Goal: Information Seeking & Learning: Learn about a topic

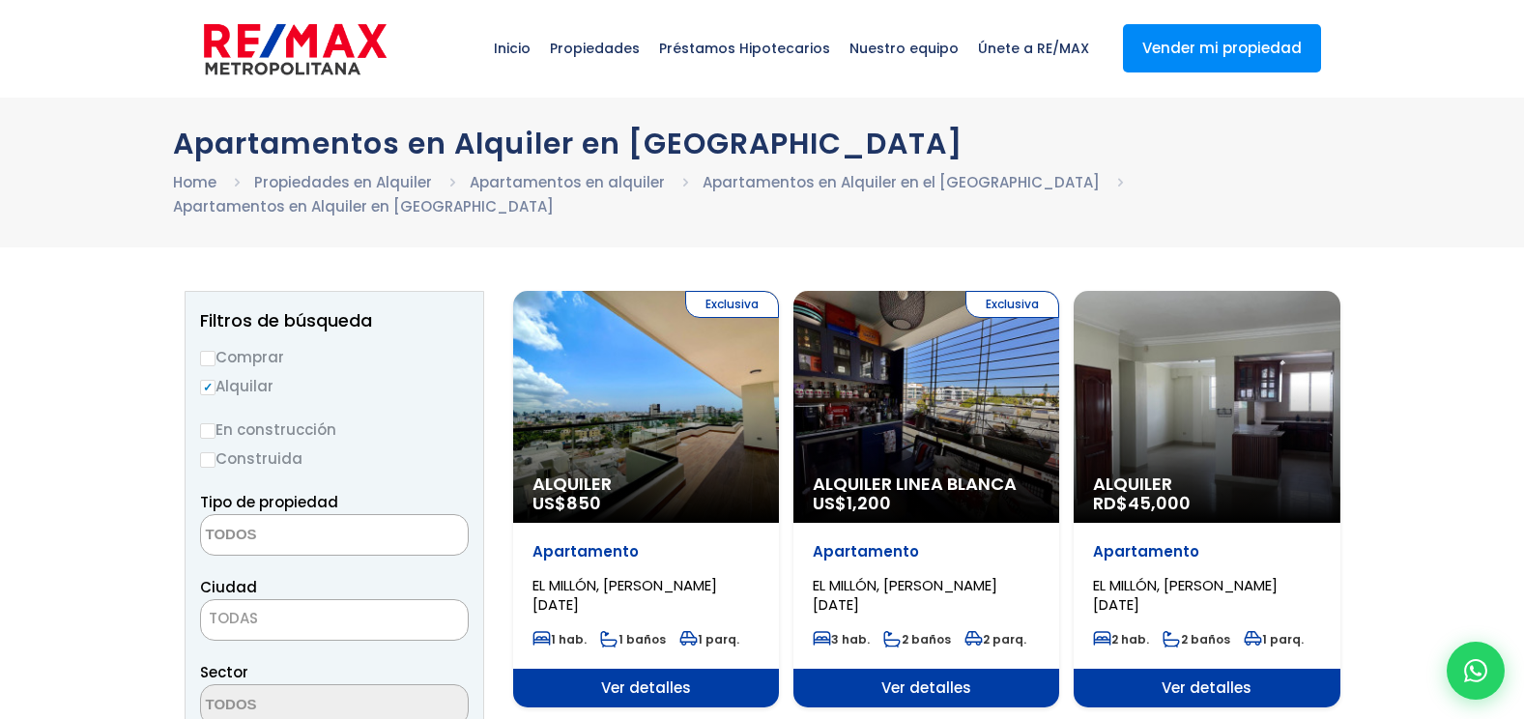
select select
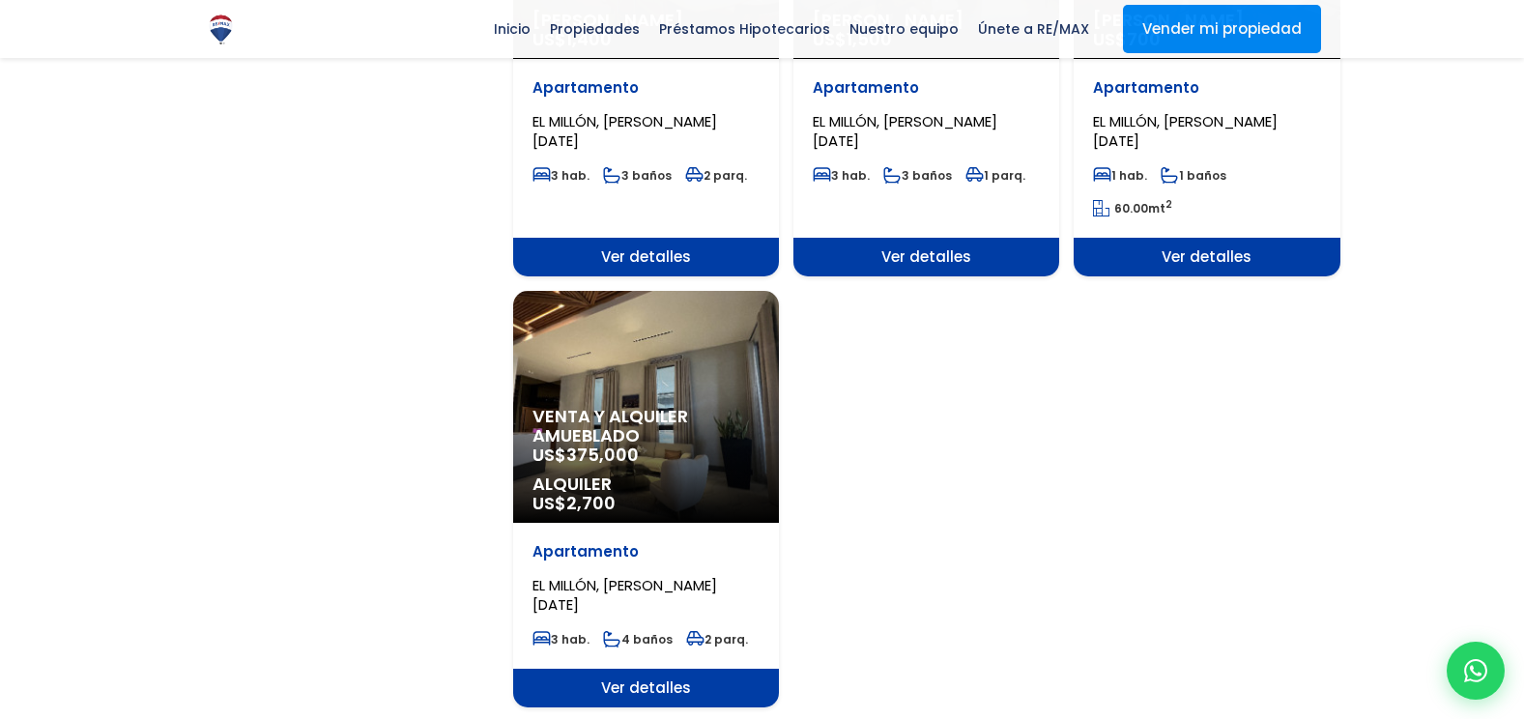
scroll to position [2223, 0]
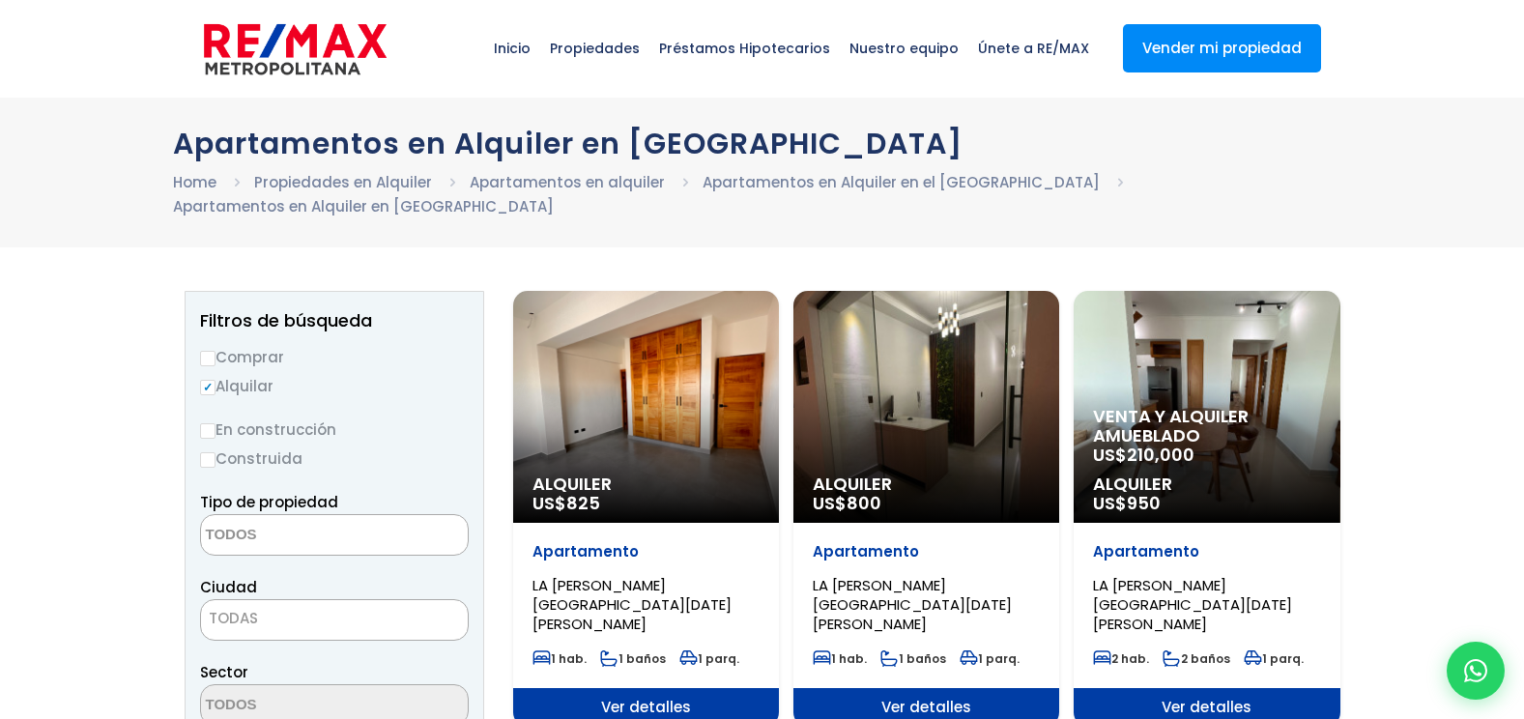
select select
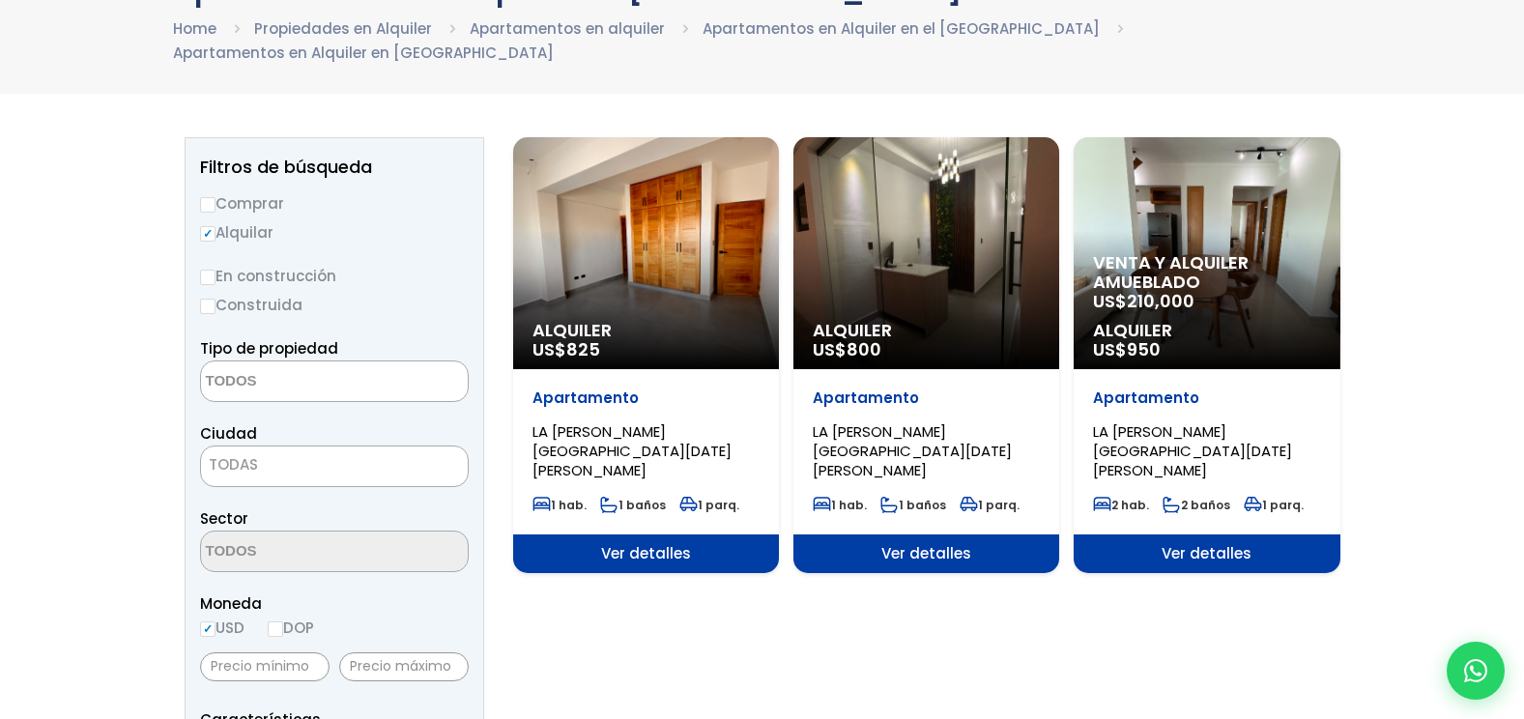
scroll to position [387, 0]
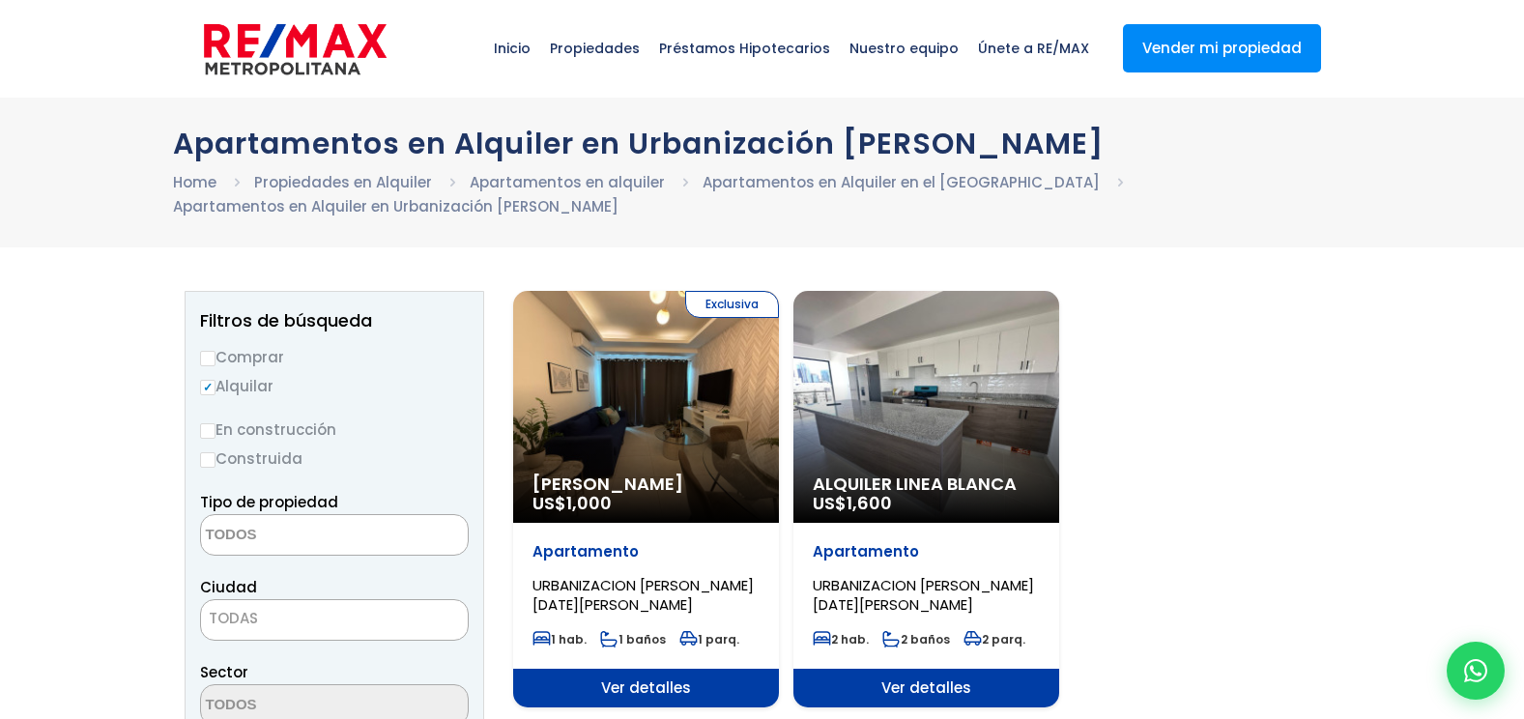
select select
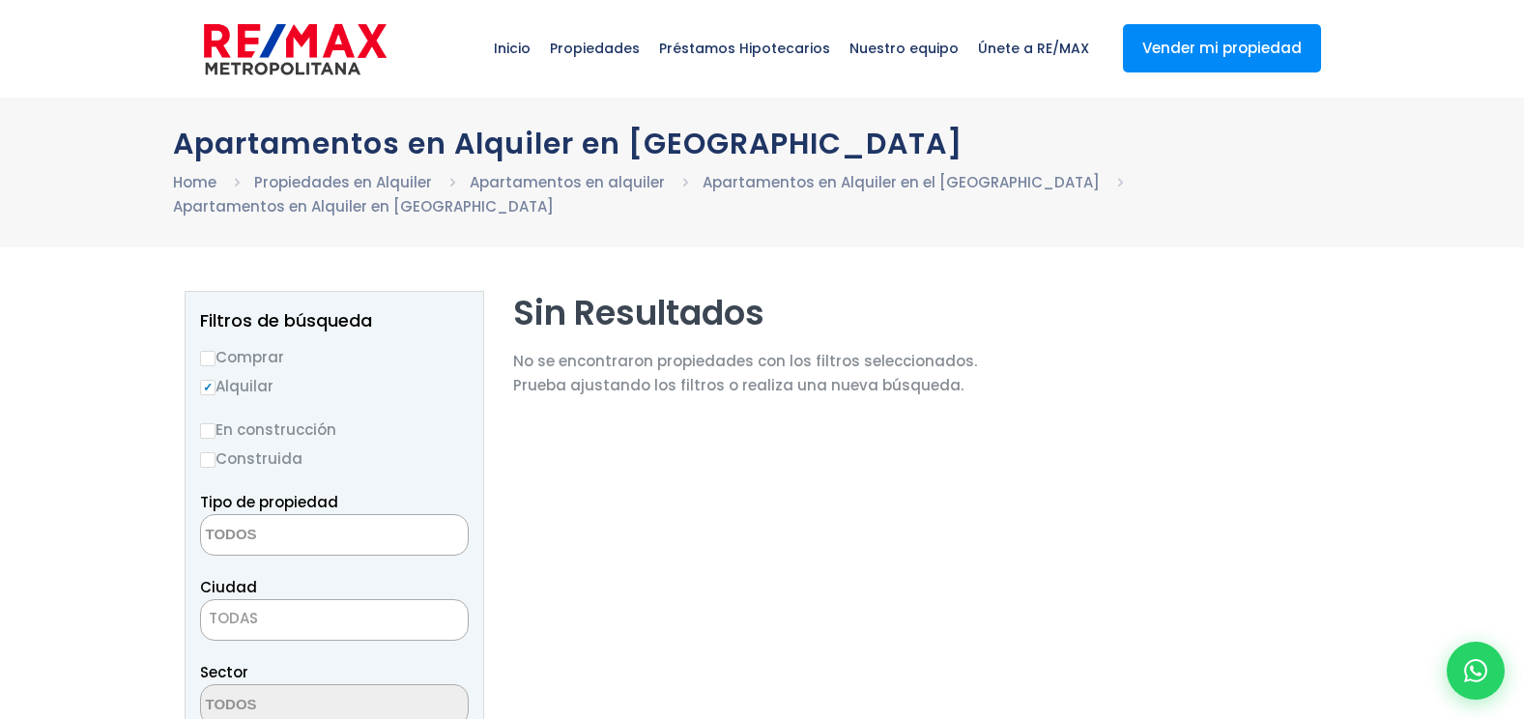
select select
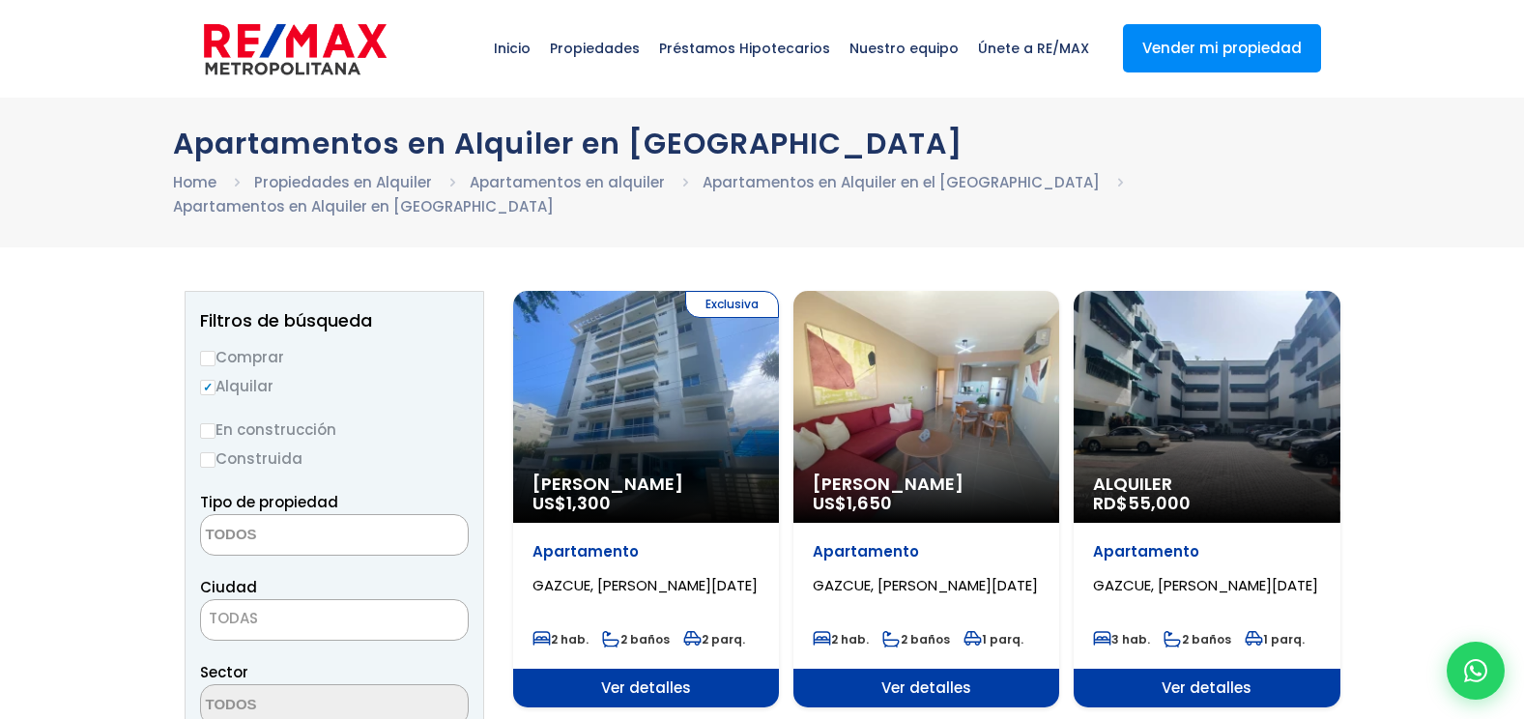
select select
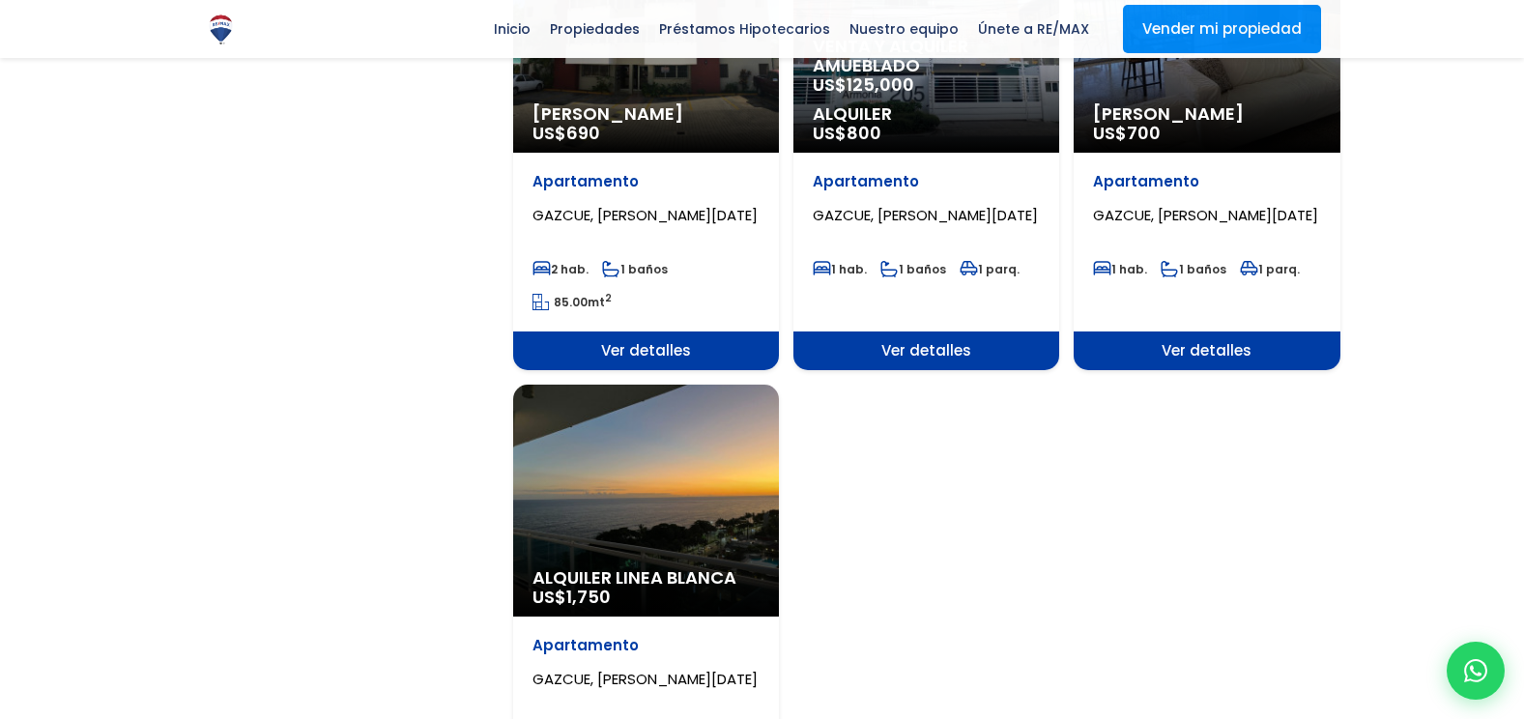
scroll to position [2029, 0]
